Goal: Transaction & Acquisition: Purchase product/service

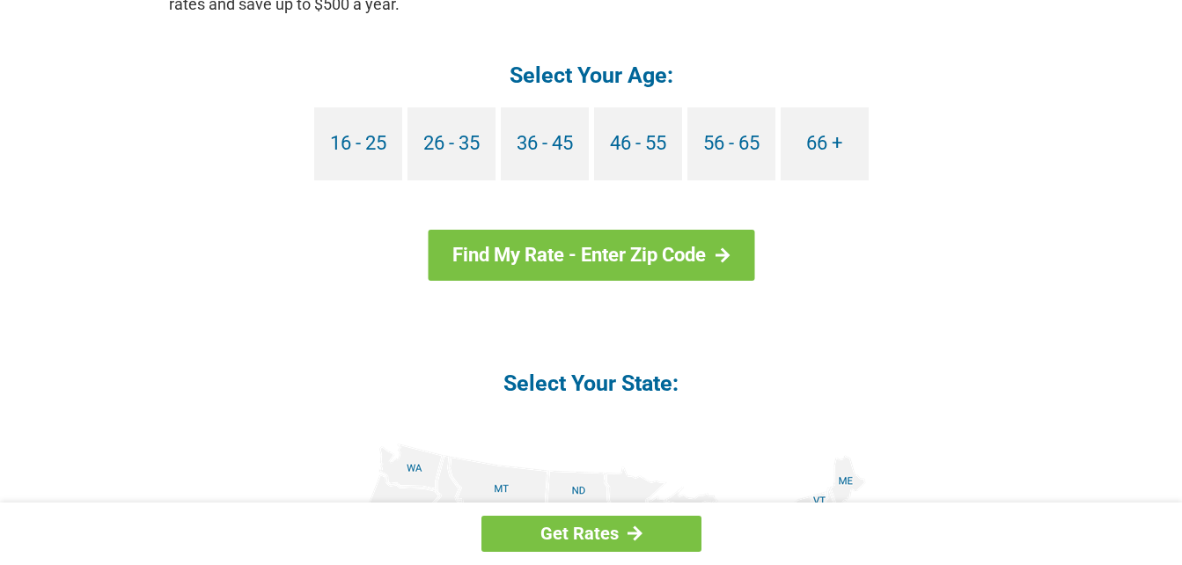
scroll to position [1703, 0]
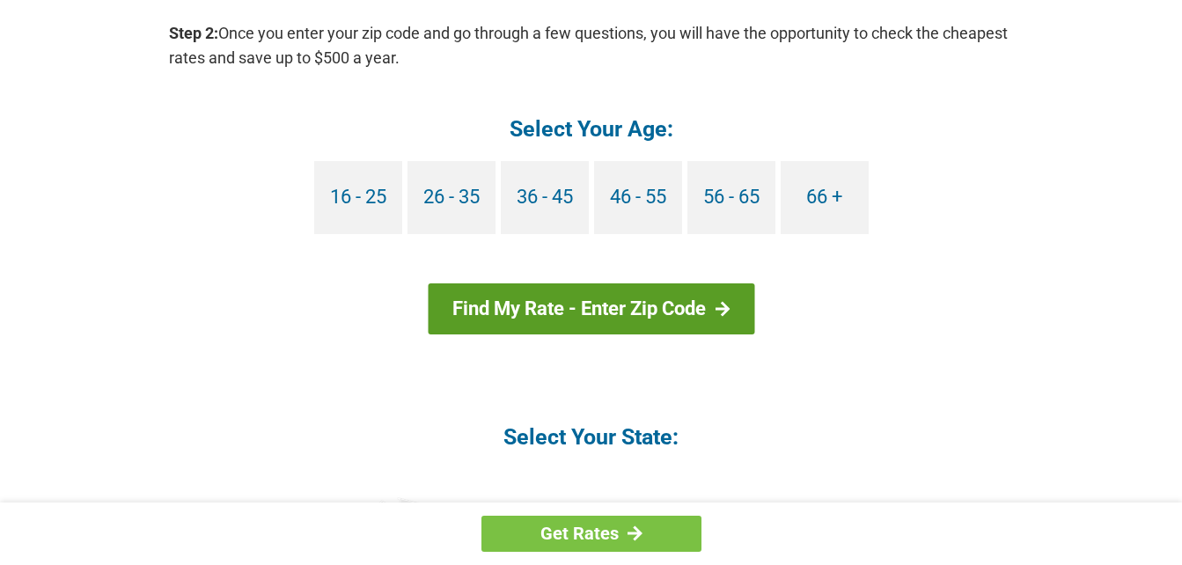
click at [622, 302] on link "Find My Rate - Enter Zip Code" at bounding box center [591, 308] width 327 height 51
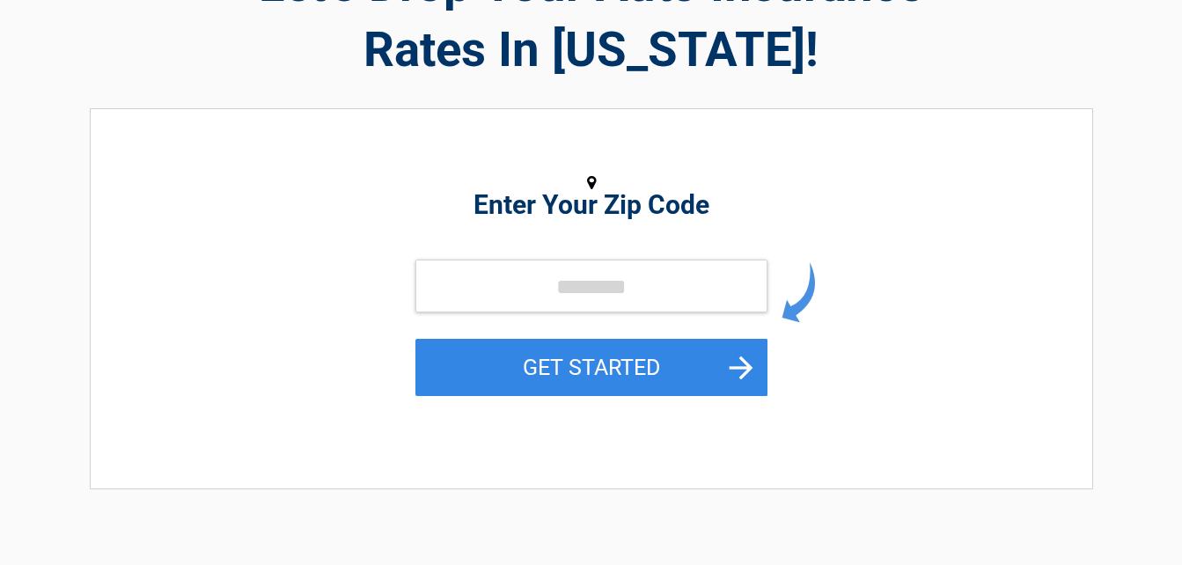
scroll to position [152, 0]
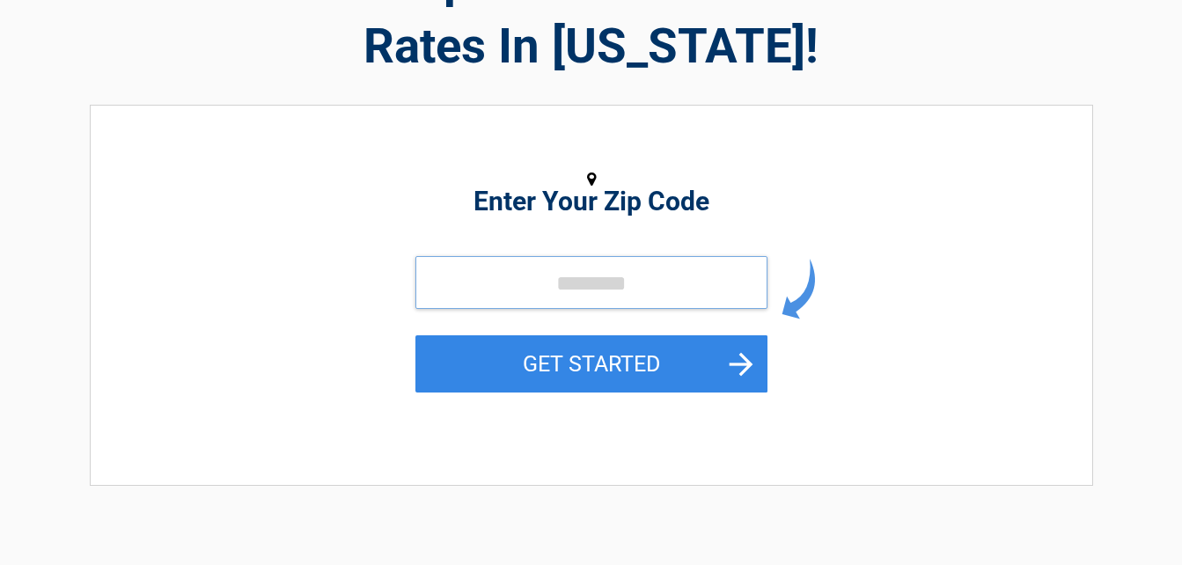
click at [678, 278] on input "tel" at bounding box center [592, 282] width 352 height 53
type input "*****"
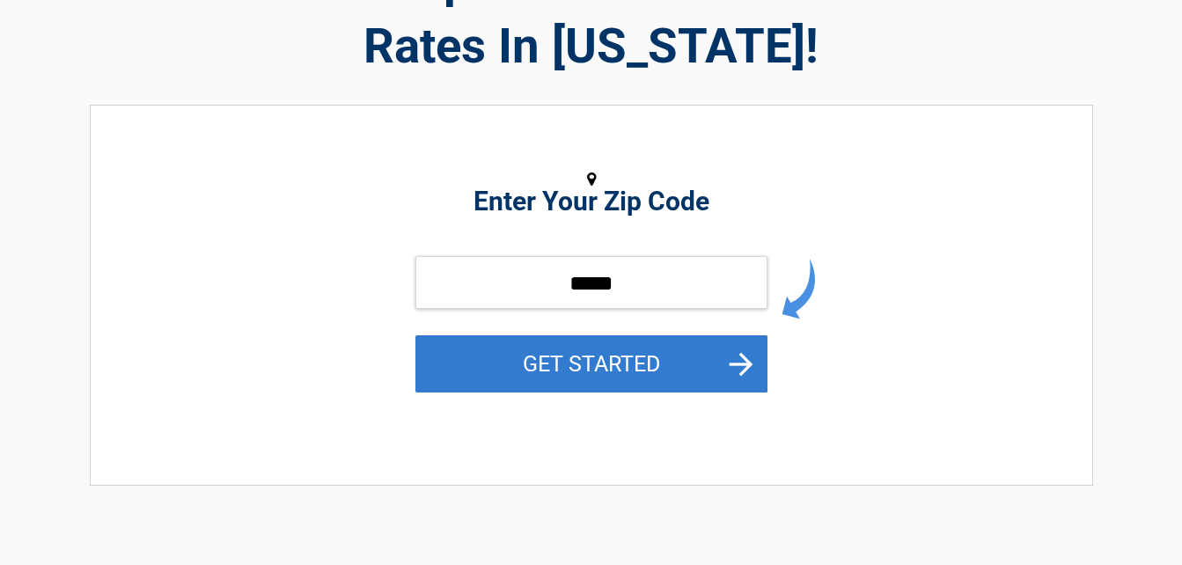
click at [614, 361] on button "GET STARTED" at bounding box center [592, 363] width 352 height 57
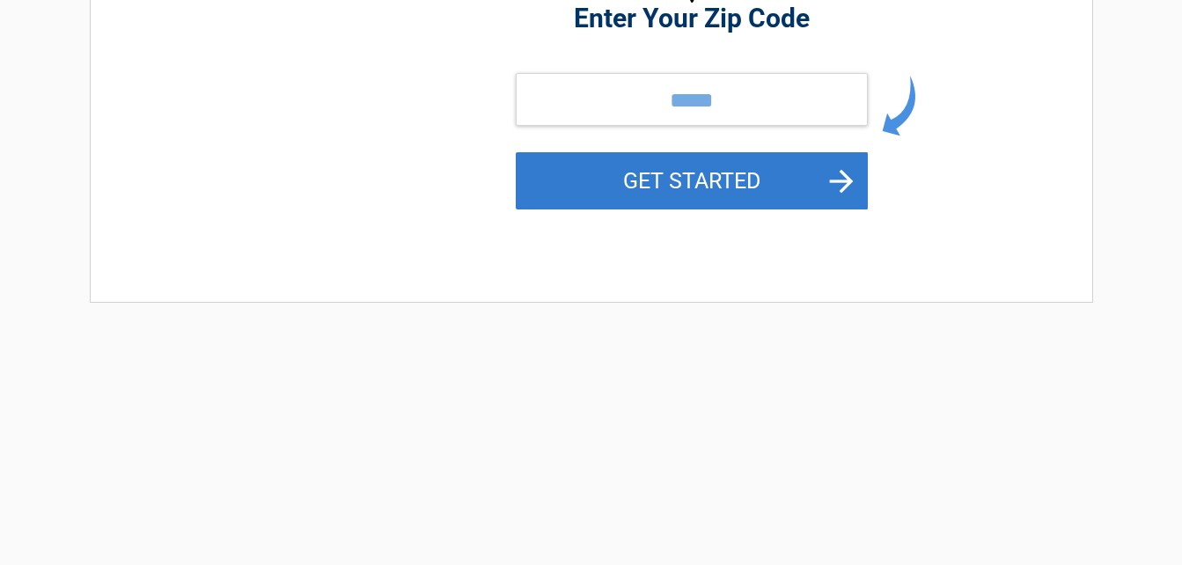
scroll to position [0, 0]
